Goal: Check status

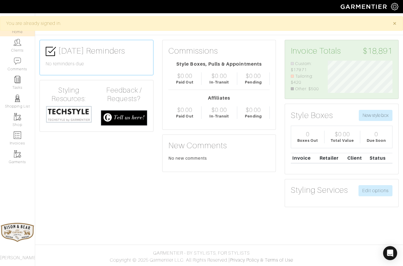
scroll to position [32, 74]
click at [16, 45] on img at bounding box center [17, 42] width 7 height 7
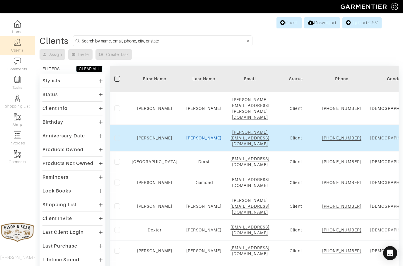
click at [188, 136] on link "Dawkins" at bounding box center [203, 138] width 35 height 5
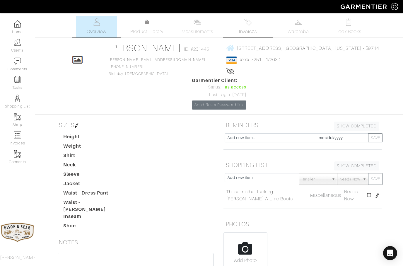
click at [254, 35] on link "Invoices" at bounding box center [247, 26] width 41 height 21
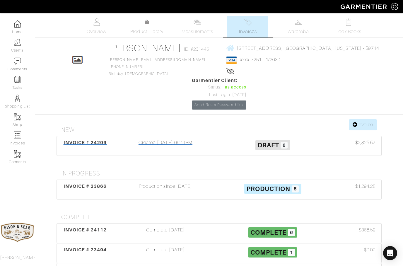
click at [164, 139] on div "Created [DATE] 09:11PM" at bounding box center [165, 145] width 107 height 13
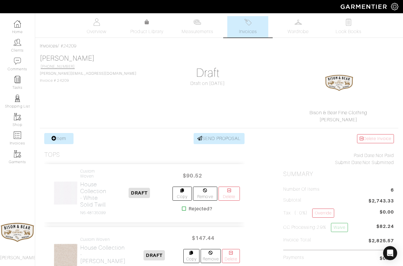
click at [250, 25] on img at bounding box center [247, 21] width 7 height 7
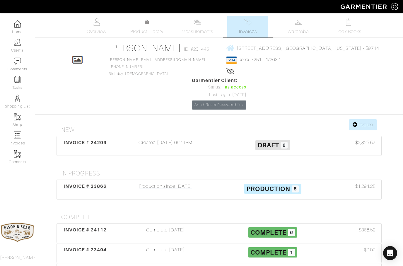
click at [165, 183] on div "Production since [DATE]" at bounding box center [165, 189] width 107 height 13
